Goal: Transaction & Acquisition: Purchase product/service

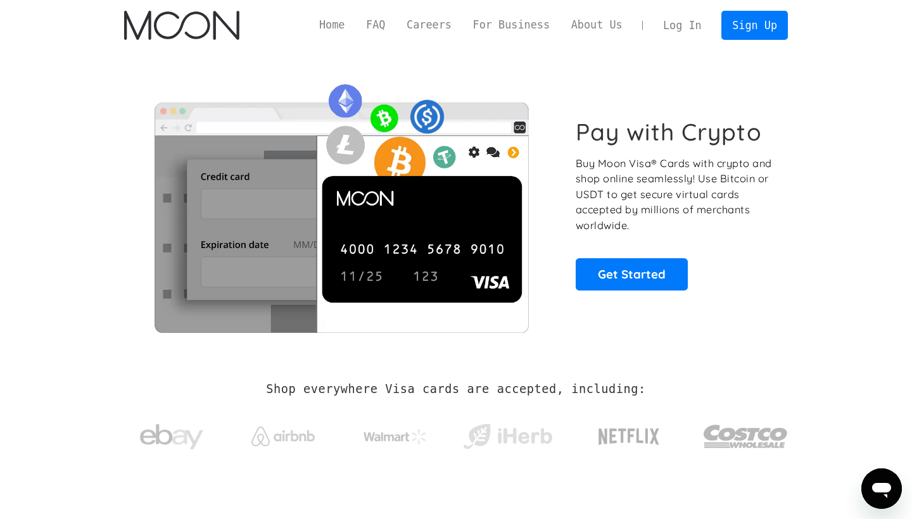
click at [689, 32] on link "Log In" at bounding box center [682, 25] width 60 height 28
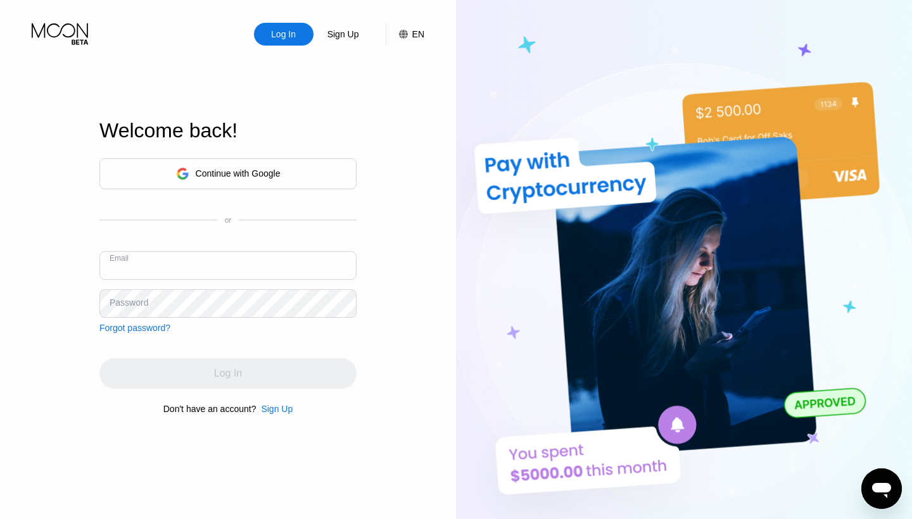
type input "01.youth-tide@icloud.com"
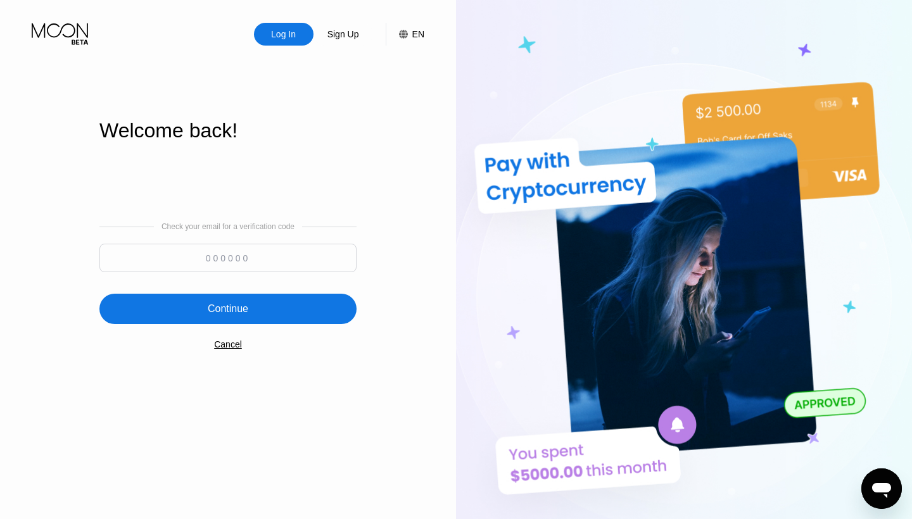
click at [260, 264] on input at bounding box center [227, 258] width 257 height 28
paste input "214427"
type input "214427"
click at [251, 311] on div "Continue" at bounding box center [227, 309] width 257 height 30
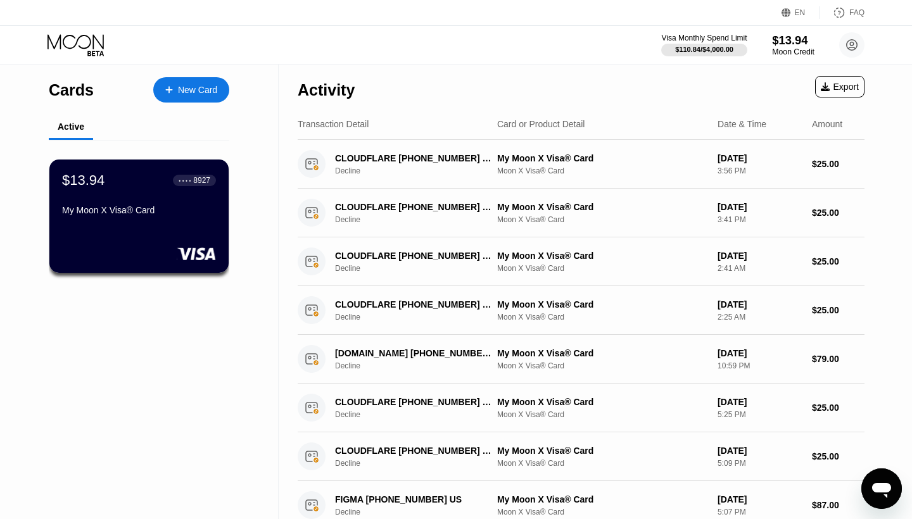
click at [797, 53] on div "Moon Credit" at bounding box center [793, 51] width 42 height 9
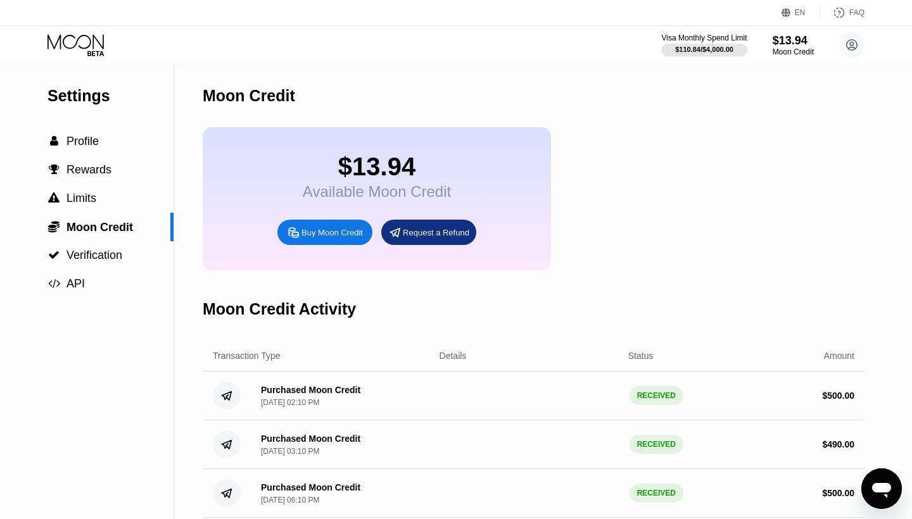
click at [323, 235] on div "Buy Moon Credit" at bounding box center [331, 232] width 61 height 11
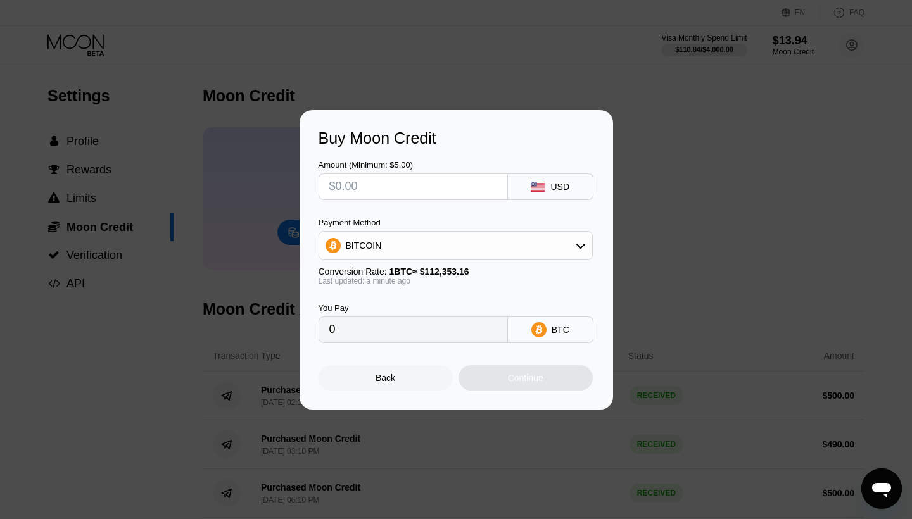
click at [452, 238] on div "BITCOIN" at bounding box center [455, 245] width 273 height 25
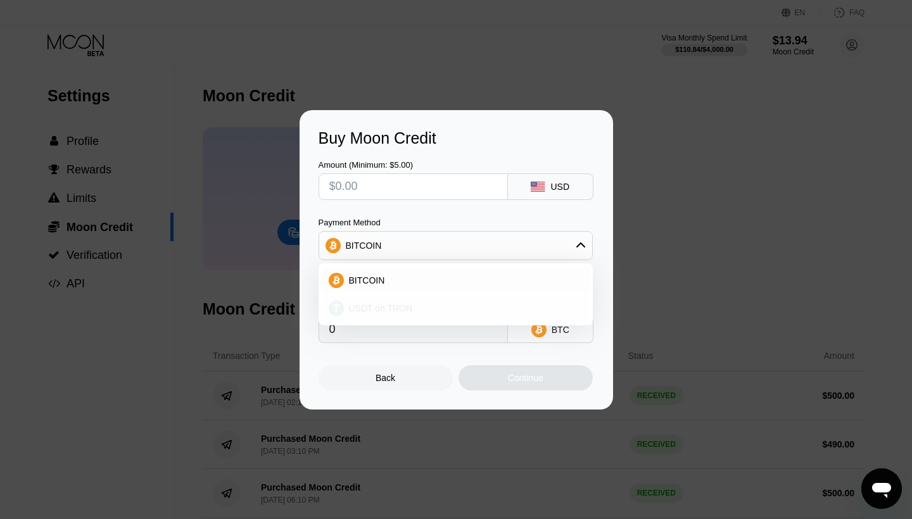
click at [403, 306] on span "USDT on TRON" at bounding box center [381, 308] width 64 height 10
type input "0.00"
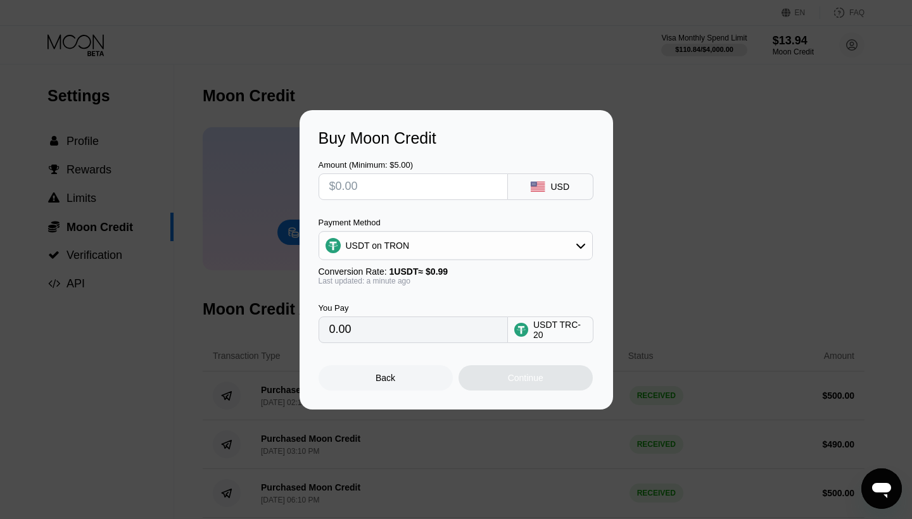
click at [391, 191] on input "text" at bounding box center [413, 186] width 168 height 25
type input "$5"
type input "5.05"
type input "$50"
type input "50.51"
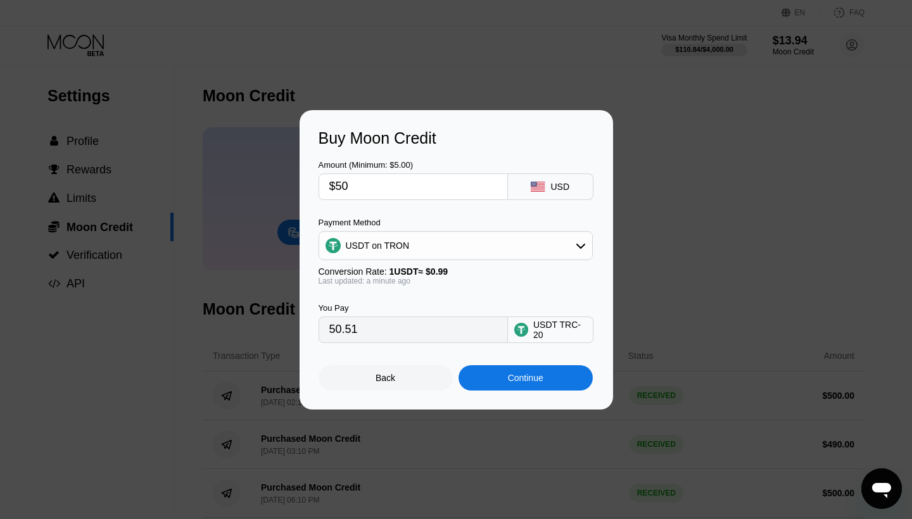
type input "$500"
type input "505.05"
type input "$500"
click at [520, 385] on div "Continue" at bounding box center [525, 377] width 134 height 25
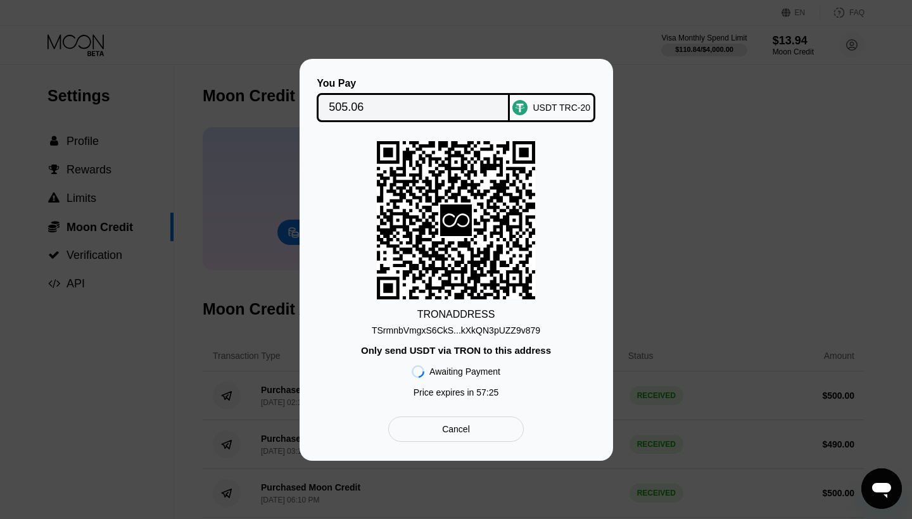
click at [460, 332] on div "TSrmnbVmgxS6CkS...kXkQN3pUZZ9v879" at bounding box center [456, 330] width 168 height 10
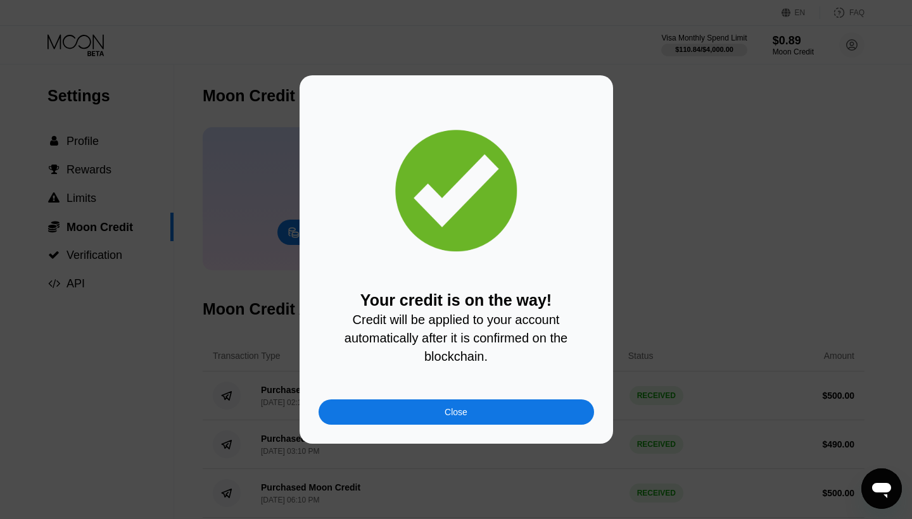
click at [463, 417] on div "Close" at bounding box center [455, 412] width 23 height 10
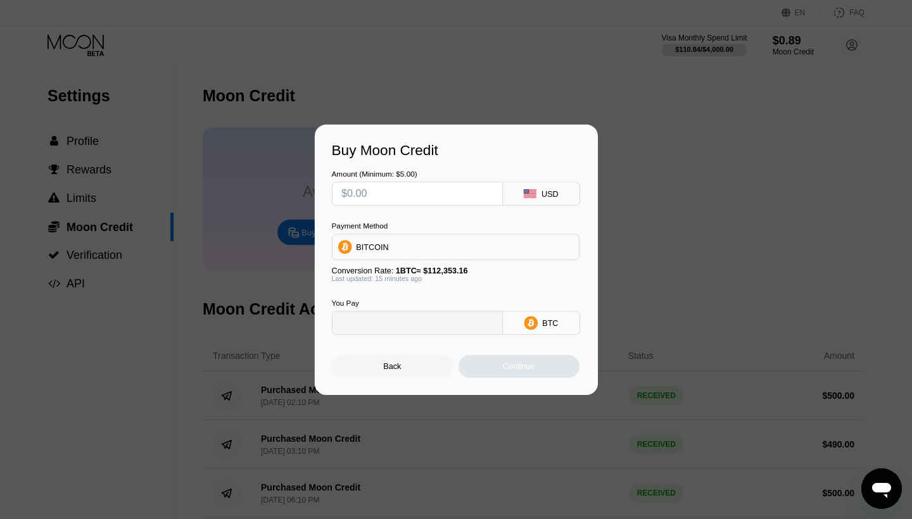
type input "0"
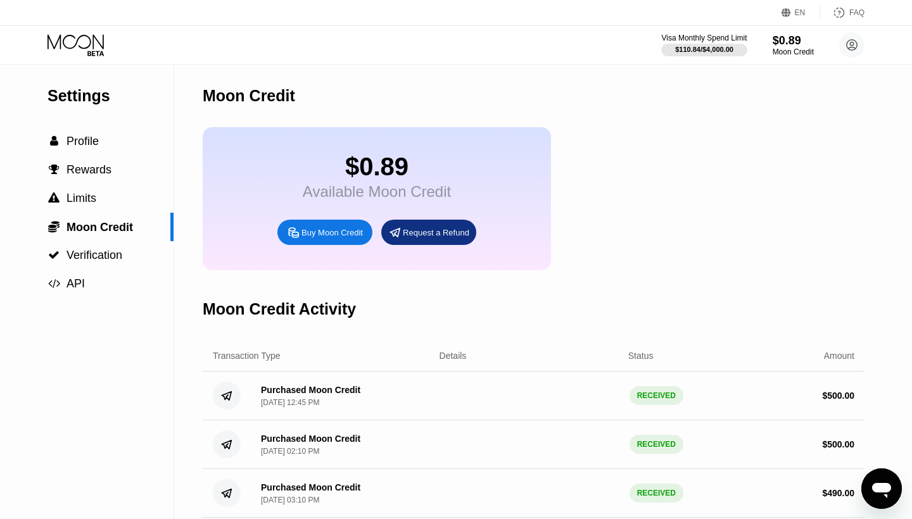
click at [84, 50] on icon at bounding box center [76, 45] width 59 height 22
